Goal: Use online tool/utility: Use online tool/utility

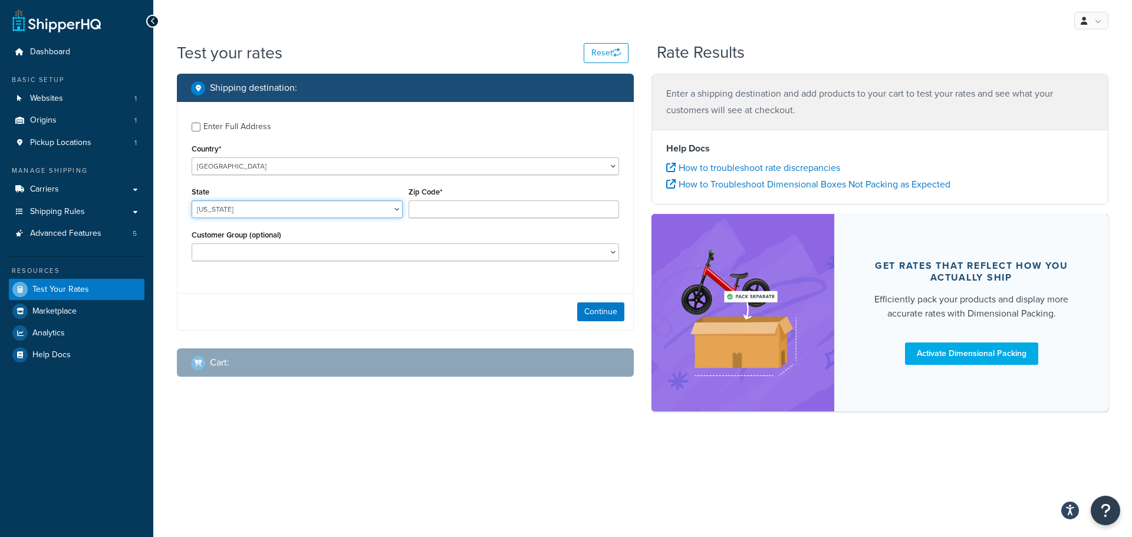
click at [272, 206] on select "[US_STATE] [US_STATE] [US_STATE] [US_STATE] [US_STATE] Armed Forces Americas Ar…" at bounding box center [297, 209] width 211 height 18
select select "WA"
click at [192, 200] on select "[US_STATE] [US_STATE] [US_STATE] [US_STATE] [US_STATE] Armed Forces Americas Ar…" at bounding box center [297, 209] width 211 height 18
type input "98682"
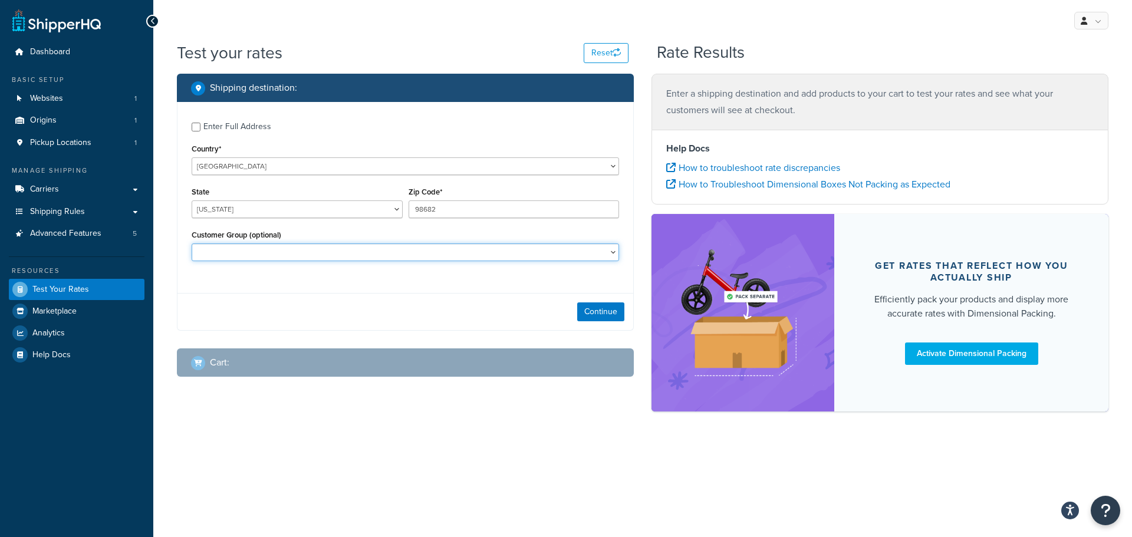
click at [256, 245] on select "Distant Local Dealer Entry Local Dealer Guest Non-Local Dealer None OEM Route O…" at bounding box center [405, 252] width 427 height 18
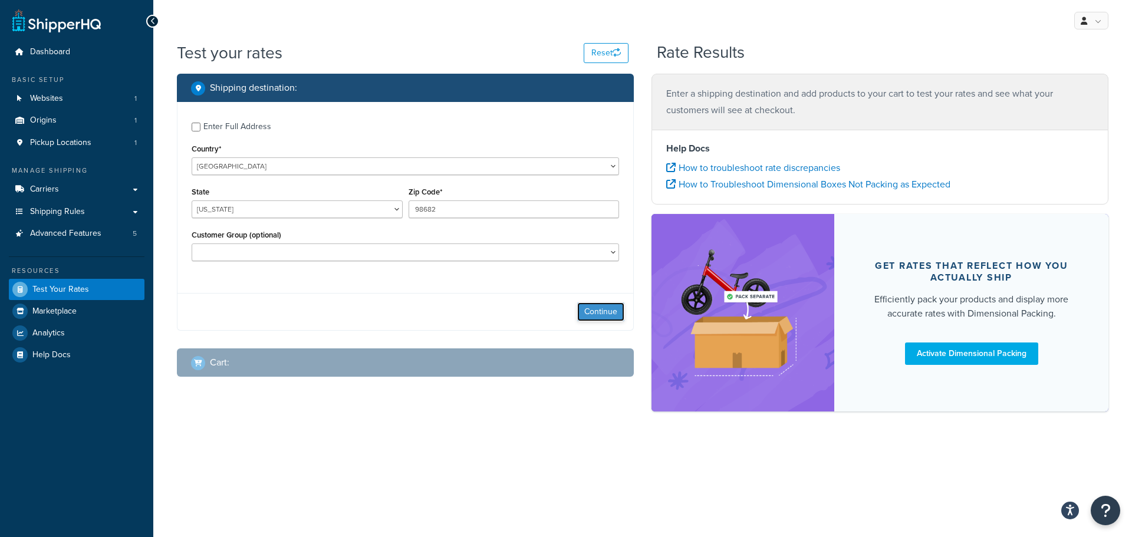
click at [608, 318] on button "Continue" at bounding box center [600, 311] width 47 height 19
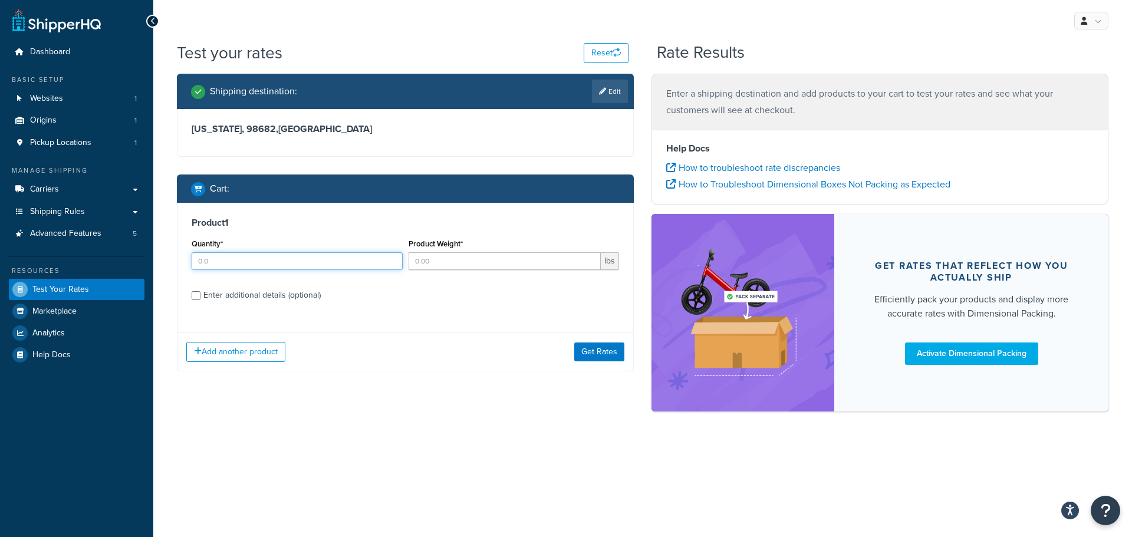
click at [267, 263] on input "Quantity*" at bounding box center [297, 261] width 211 height 18
type input "1"
type input "10"
click at [251, 291] on div "Enter additional details (optional)" at bounding box center [261, 295] width 117 height 17
click at [200, 291] on input "Enter additional details (optional)" at bounding box center [196, 295] width 9 height 9
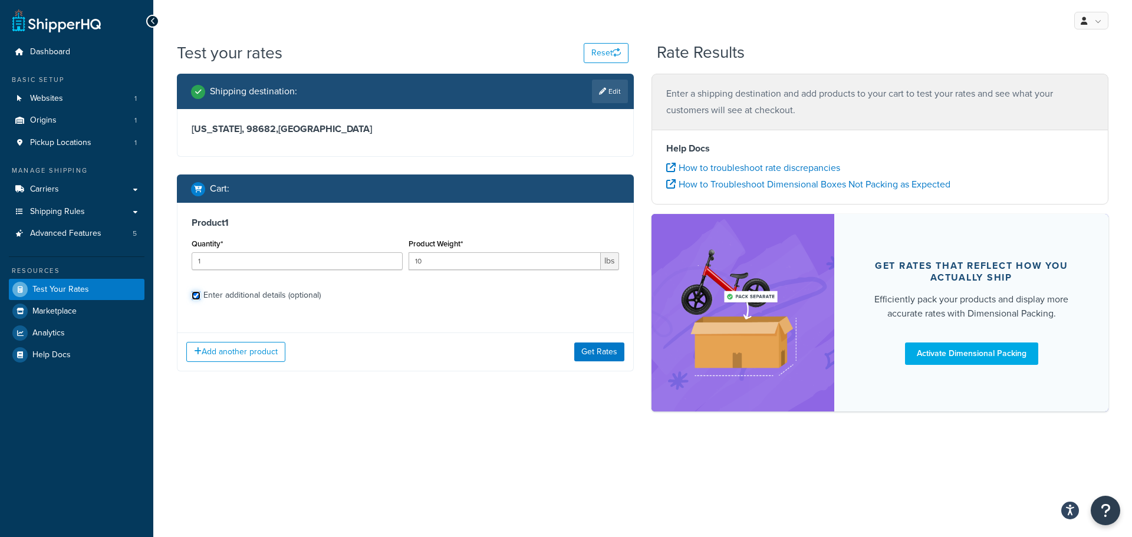
checkbox input "true"
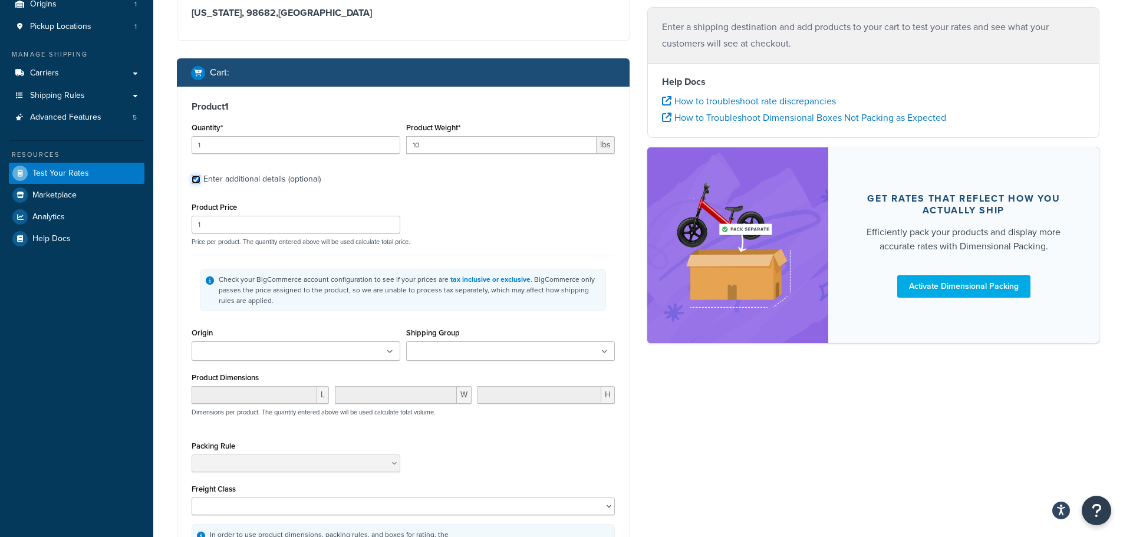
scroll to position [144, 0]
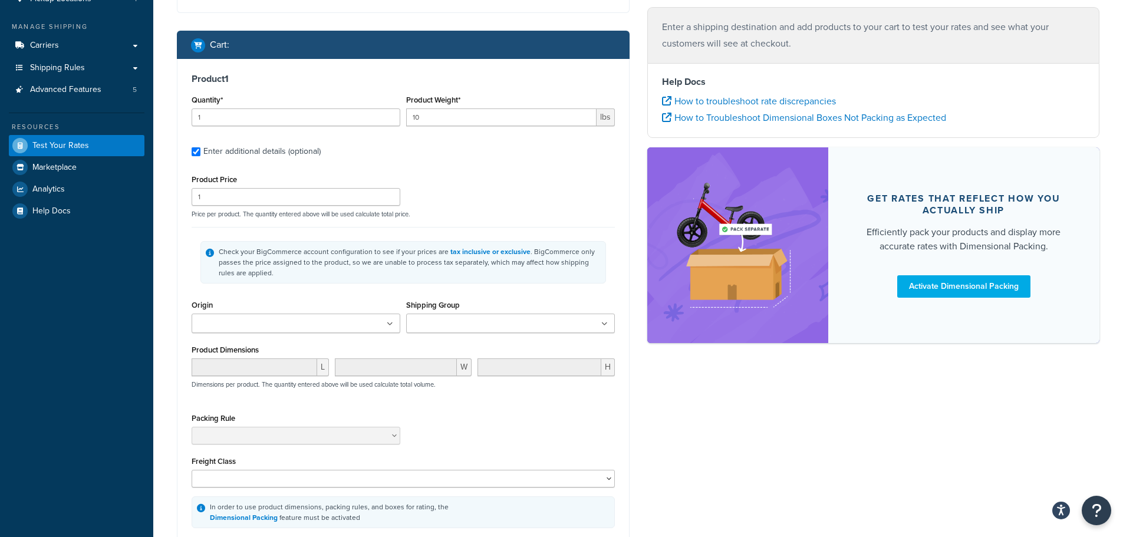
click at [497, 328] on input "Shipping Group" at bounding box center [462, 324] width 104 height 13
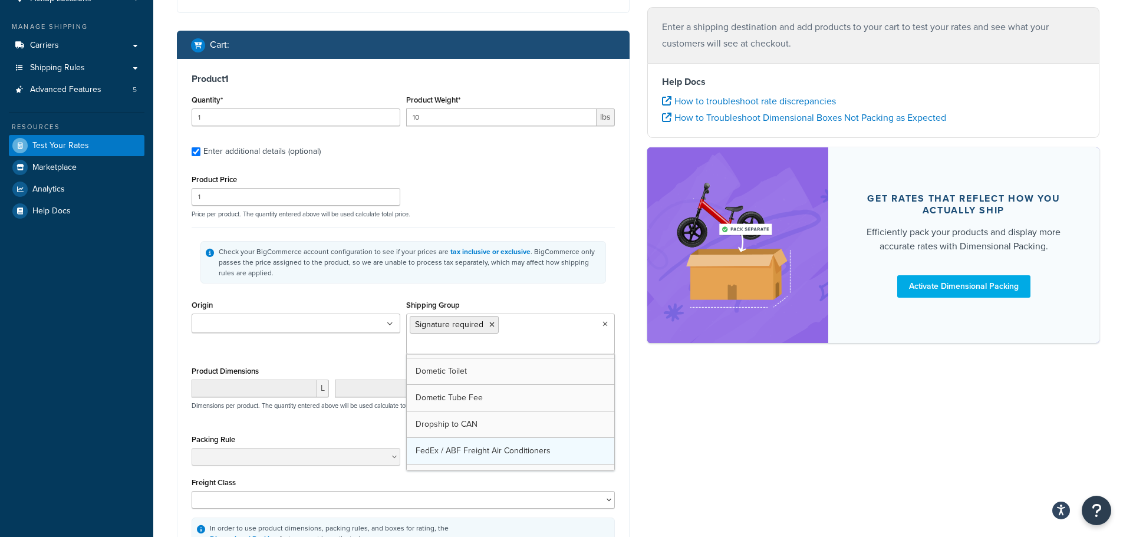
scroll to position [148, 0]
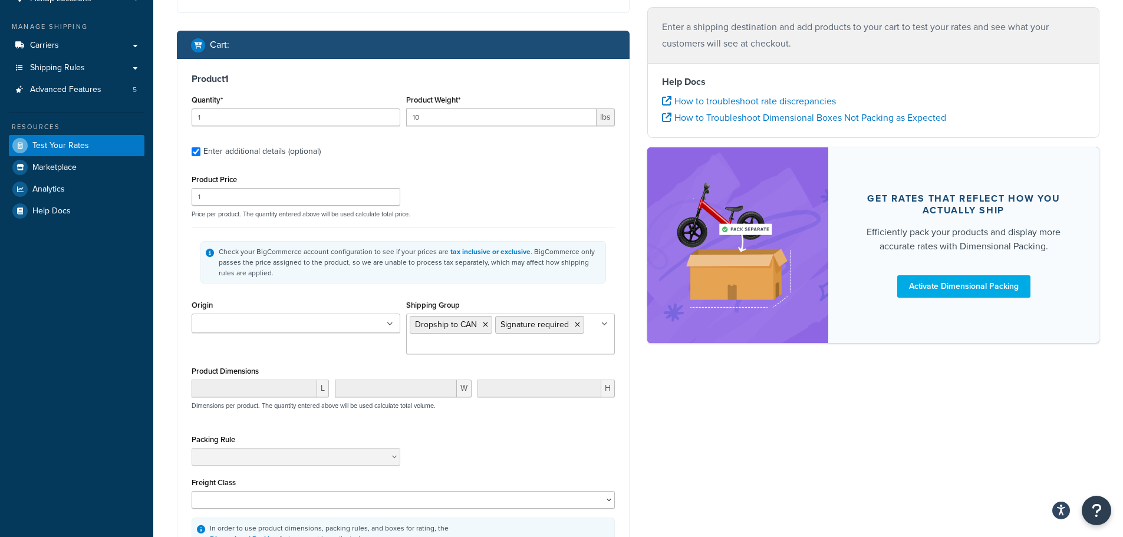
click at [528, 217] on p "Price per product. The quantity entered above will be used calculate total pric…" at bounding box center [403, 214] width 429 height 8
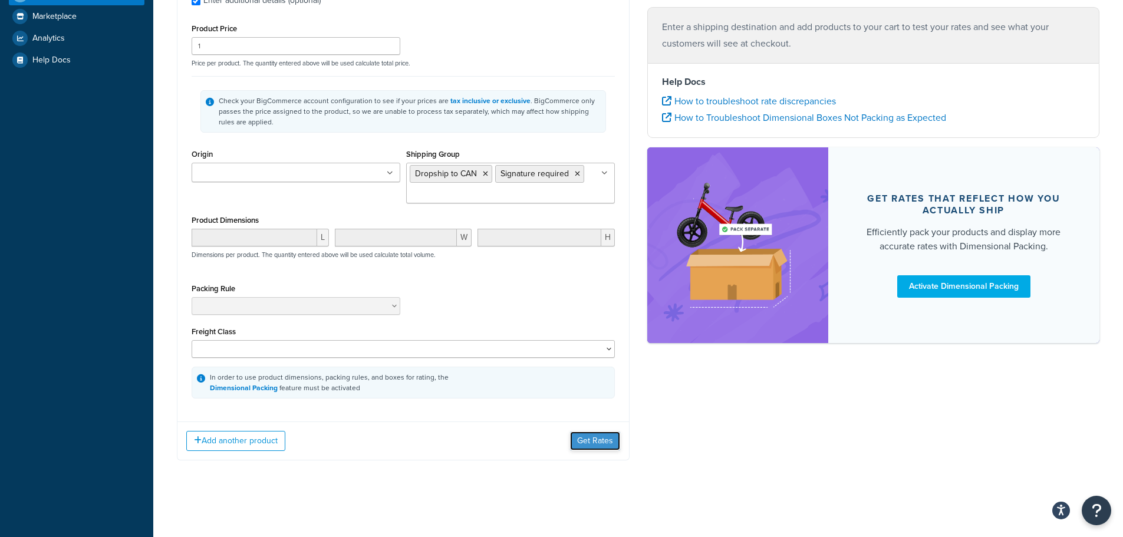
click at [597, 447] on button "Get Rates" at bounding box center [595, 441] width 50 height 19
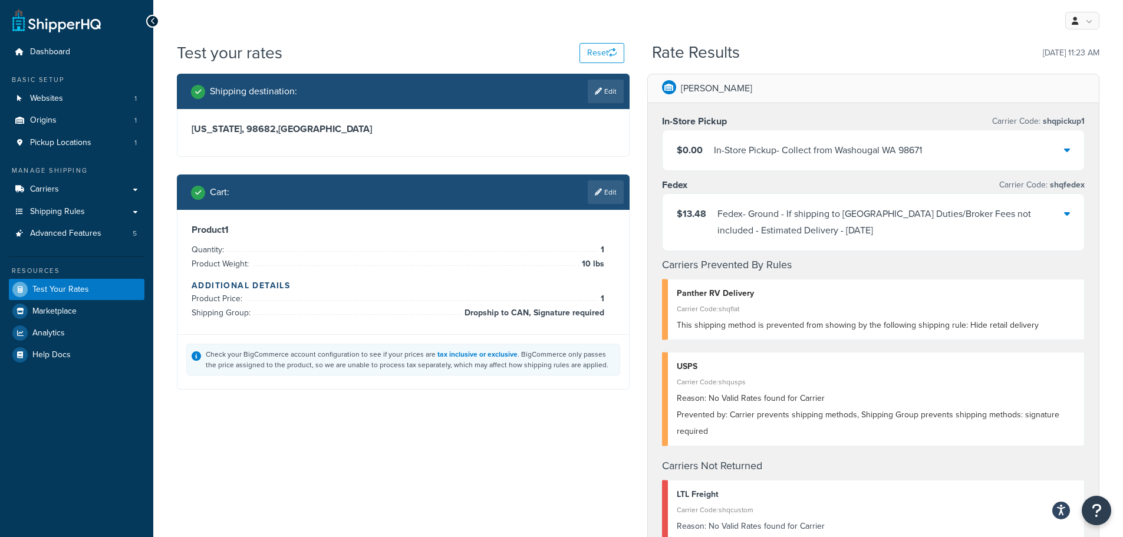
scroll to position [59, 0]
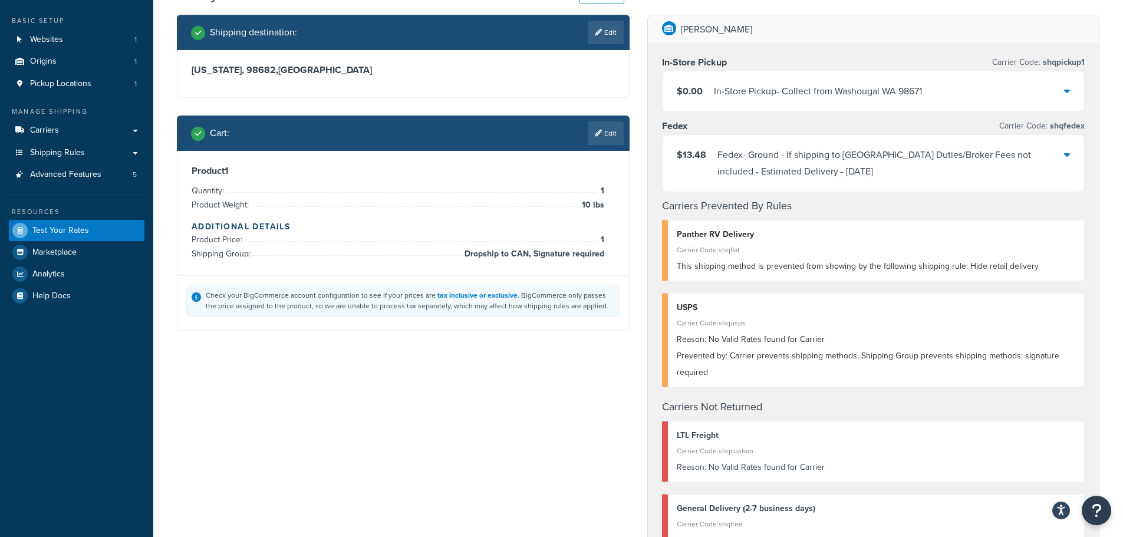
click at [746, 175] on div "Fedex - Ground - If shipping to [GEOGRAPHIC_DATA] Duties/Broker Fees not includ…" at bounding box center [890, 163] width 347 height 33
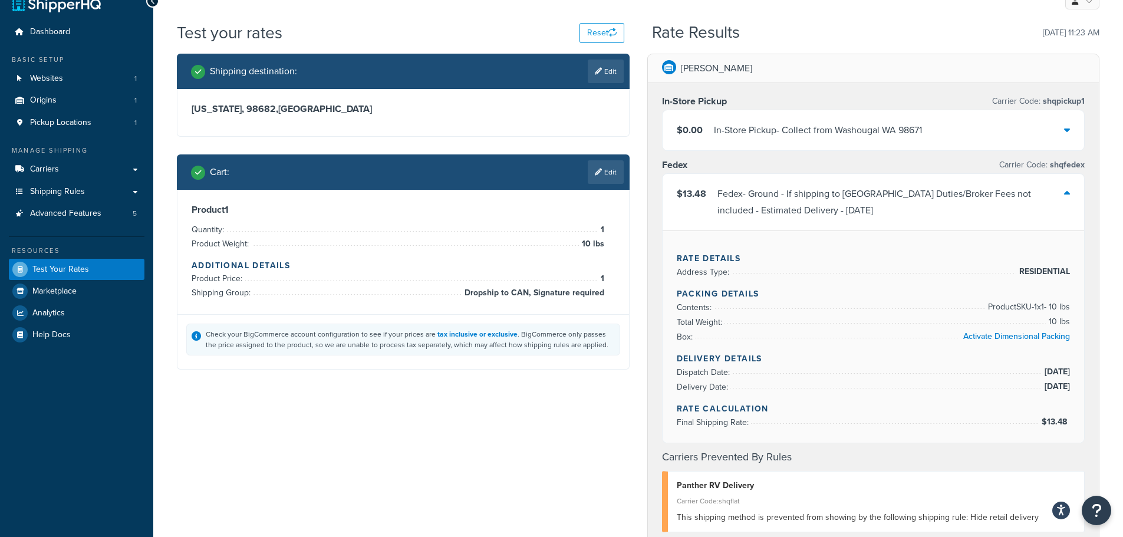
scroll to position [0, 0]
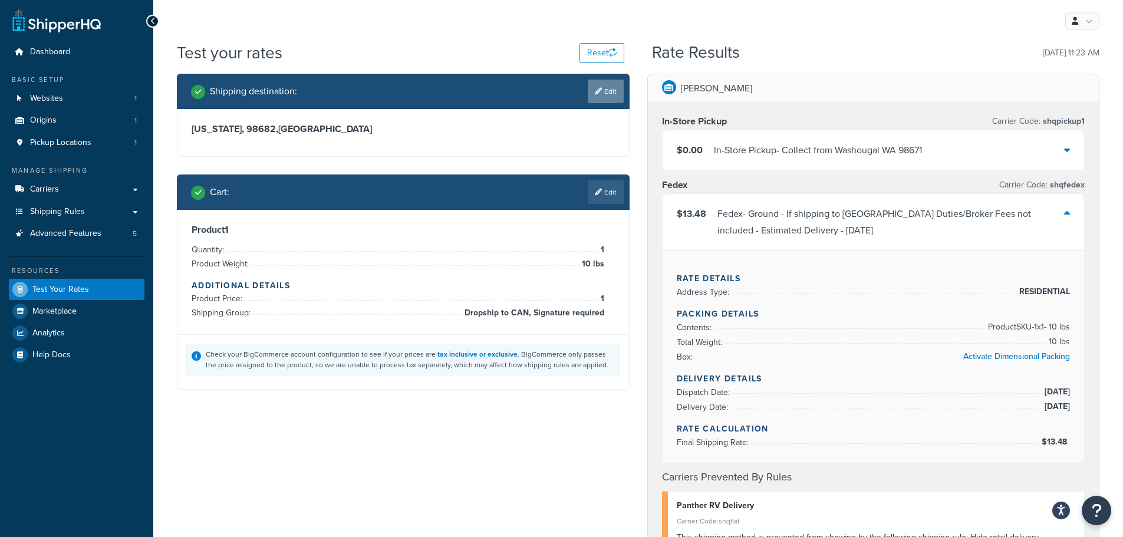
click at [618, 93] on link "Edit" at bounding box center [606, 92] width 36 height 24
select select "WA"
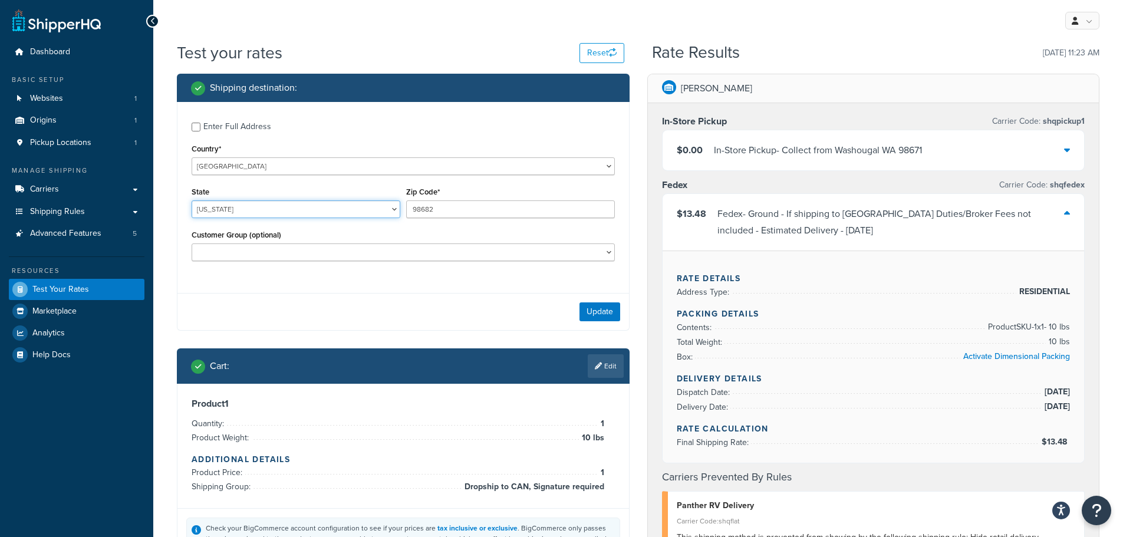
click at [239, 209] on select "[US_STATE] [US_STATE] [US_STATE] [US_STATE] [US_STATE] Armed Forces Americas Ar…" at bounding box center [296, 209] width 209 height 18
click at [271, 160] on select "[GEOGRAPHIC_DATA] [GEOGRAPHIC_DATA] [GEOGRAPHIC_DATA] [GEOGRAPHIC_DATA] [GEOGRA…" at bounding box center [403, 166] width 423 height 18
click at [271, 161] on select "[GEOGRAPHIC_DATA] [GEOGRAPHIC_DATA] [GEOGRAPHIC_DATA] [GEOGRAPHIC_DATA] [GEOGRA…" at bounding box center [403, 166] width 423 height 18
select select "CA"
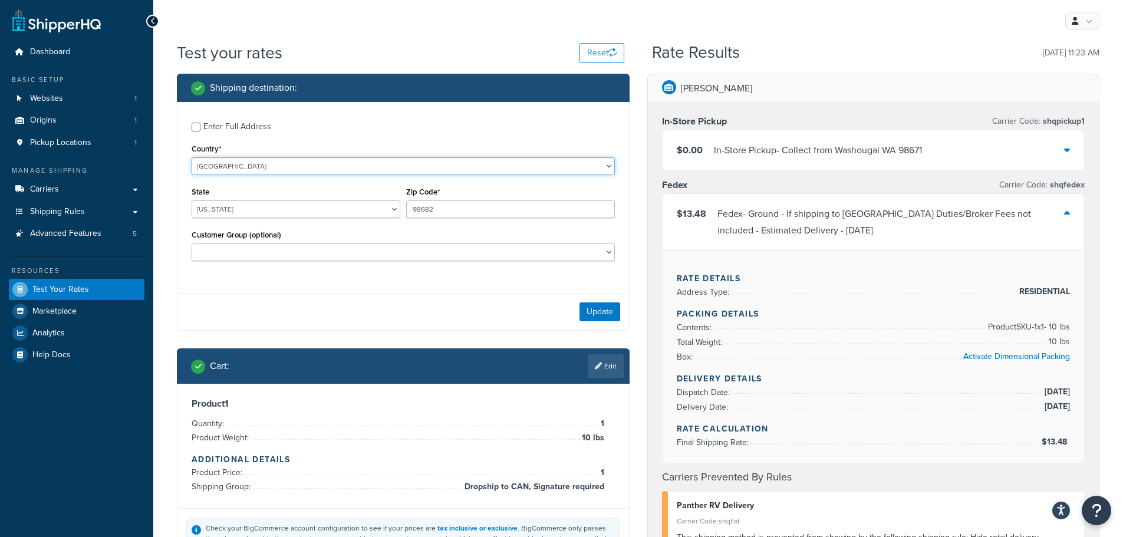
click at [192, 157] on select "[GEOGRAPHIC_DATA] [GEOGRAPHIC_DATA] [GEOGRAPHIC_DATA] [GEOGRAPHIC_DATA] [GEOGRA…" at bounding box center [403, 166] width 423 height 18
click at [241, 213] on select "[GEOGRAPHIC_DATA] [GEOGRAPHIC_DATA] [GEOGRAPHIC_DATA] [GEOGRAPHIC_DATA] [GEOGRA…" at bounding box center [296, 209] width 209 height 18
select select "QC"
click at [192, 200] on select "[GEOGRAPHIC_DATA] [GEOGRAPHIC_DATA] [GEOGRAPHIC_DATA] [GEOGRAPHIC_DATA] [GEOGRA…" at bounding box center [296, 209] width 209 height 18
click at [445, 206] on input "98682" at bounding box center [510, 209] width 209 height 18
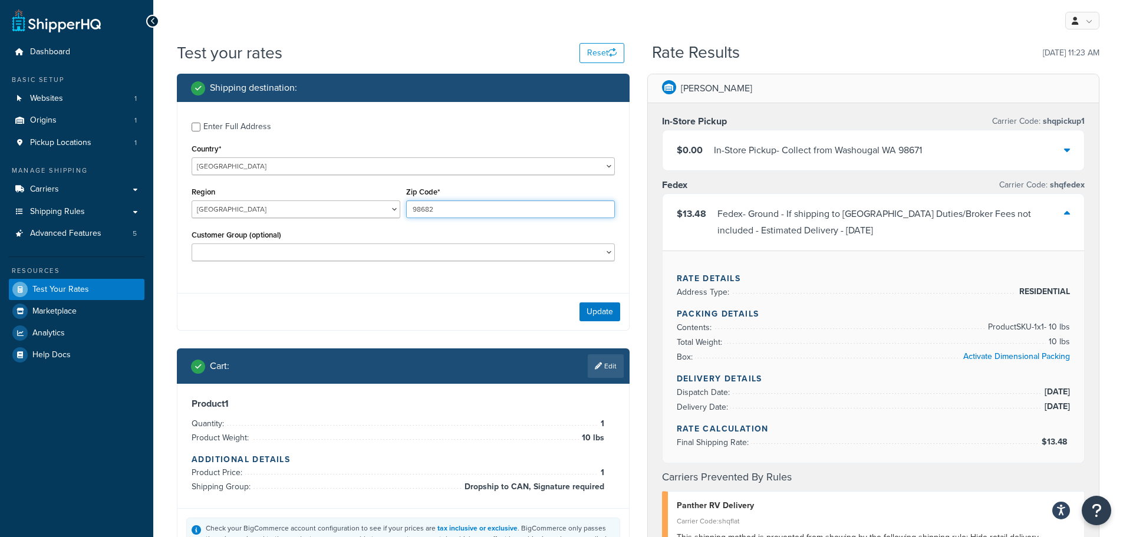
click at [445, 206] on input "98682" at bounding box center [510, 209] width 209 height 18
type input "j7c0b5"
click at [607, 310] on button "Update" at bounding box center [600, 311] width 41 height 19
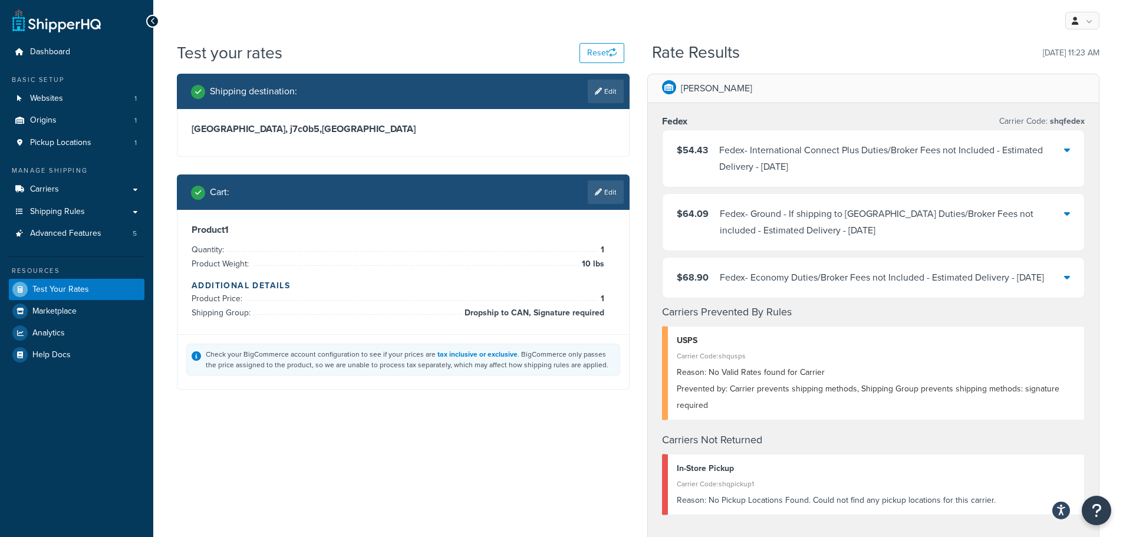
click at [784, 163] on div "Fedex - International Connect Plus Duties/Broker Fees not Included - Estimated …" at bounding box center [891, 158] width 345 height 33
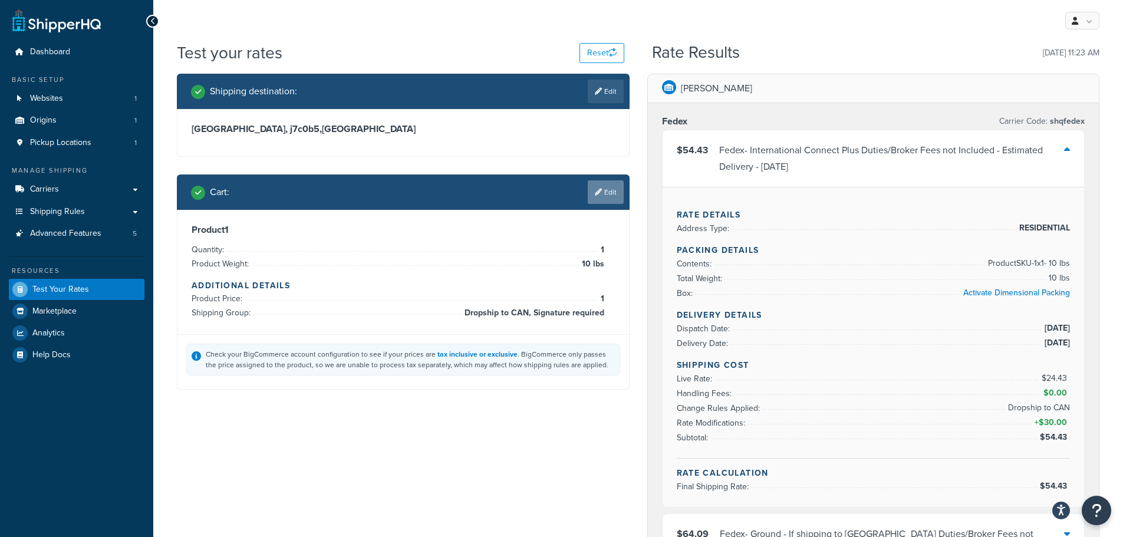
click at [611, 199] on link "Edit" at bounding box center [606, 192] width 36 height 24
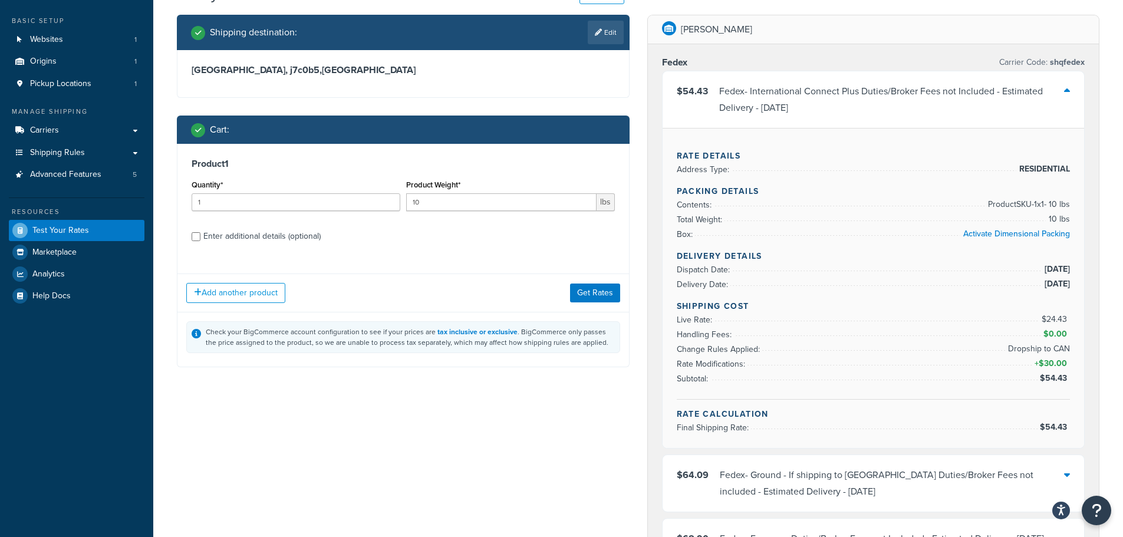
click at [265, 238] on div "Enter additional details (optional)" at bounding box center [261, 236] width 117 height 17
click at [200, 238] on input "Enter additional details (optional)" at bounding box center [196, 236] width 9 height 9
checkbox input "true"
